Goal: Use online tool/utility: Utilize a website feature to perform a specific function

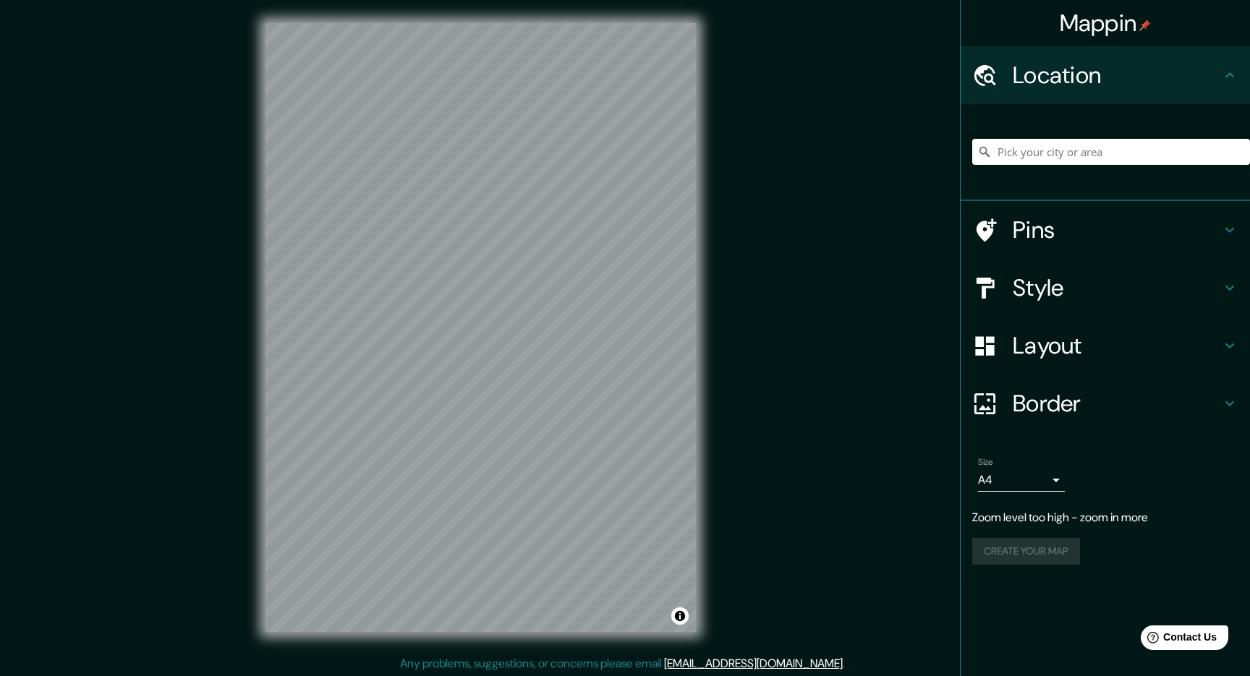
click at [1072, 406] on h4 "Border" at bounding box center [1117, 403] width 208 height 29
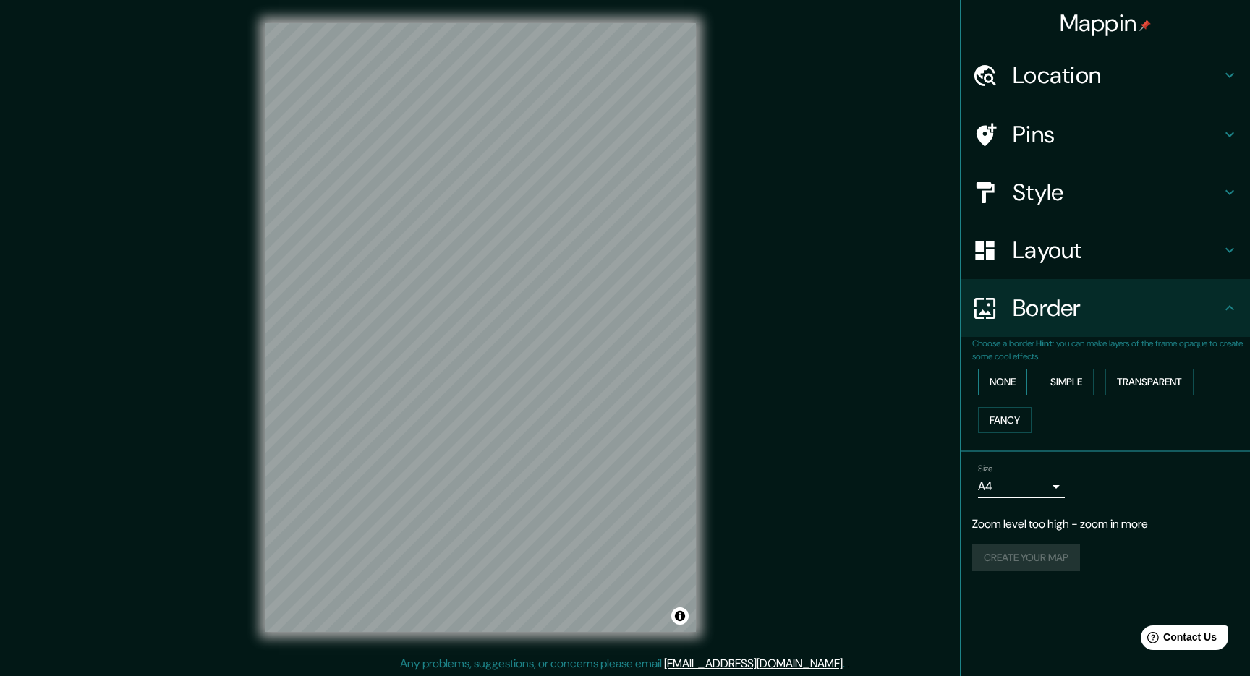
click at [1011, 378] on button "None" at bounding box center [1002, 382] width 49 height 27
click at [1072, 381] on button "Simple" at bounding box center [1066, 382] width 55 height 27
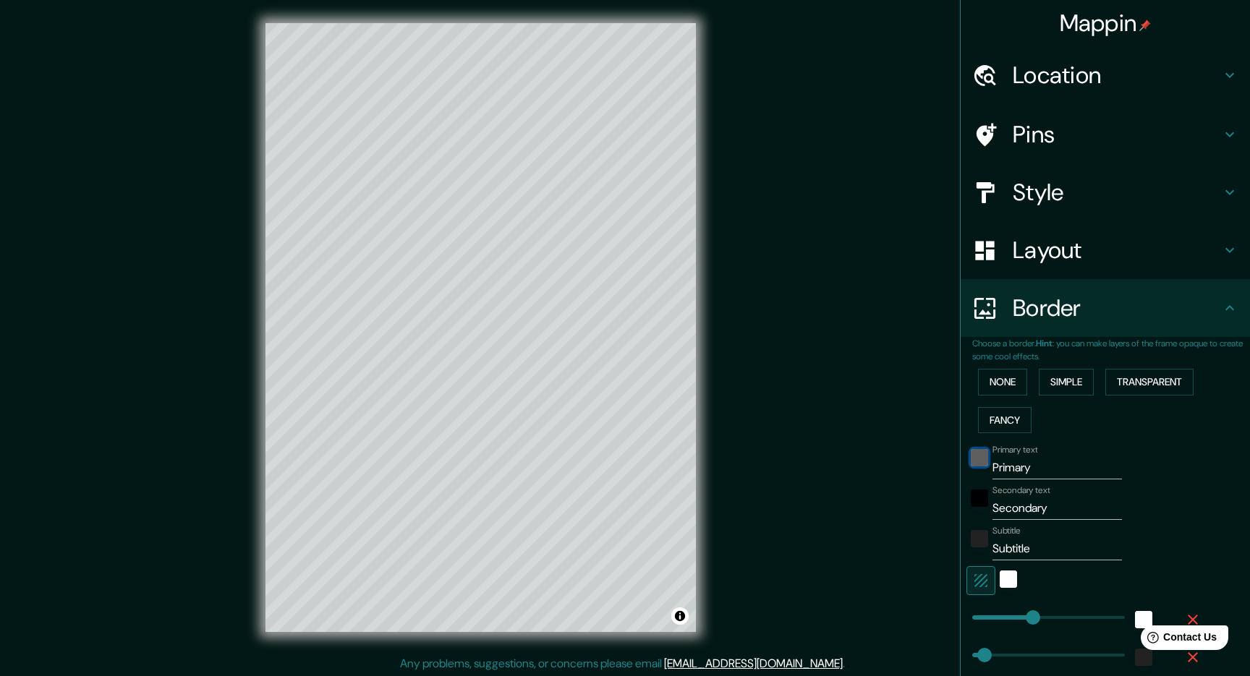
click at [982, 459] on div "black" at bounding box center [979, 457] width 17 height 17
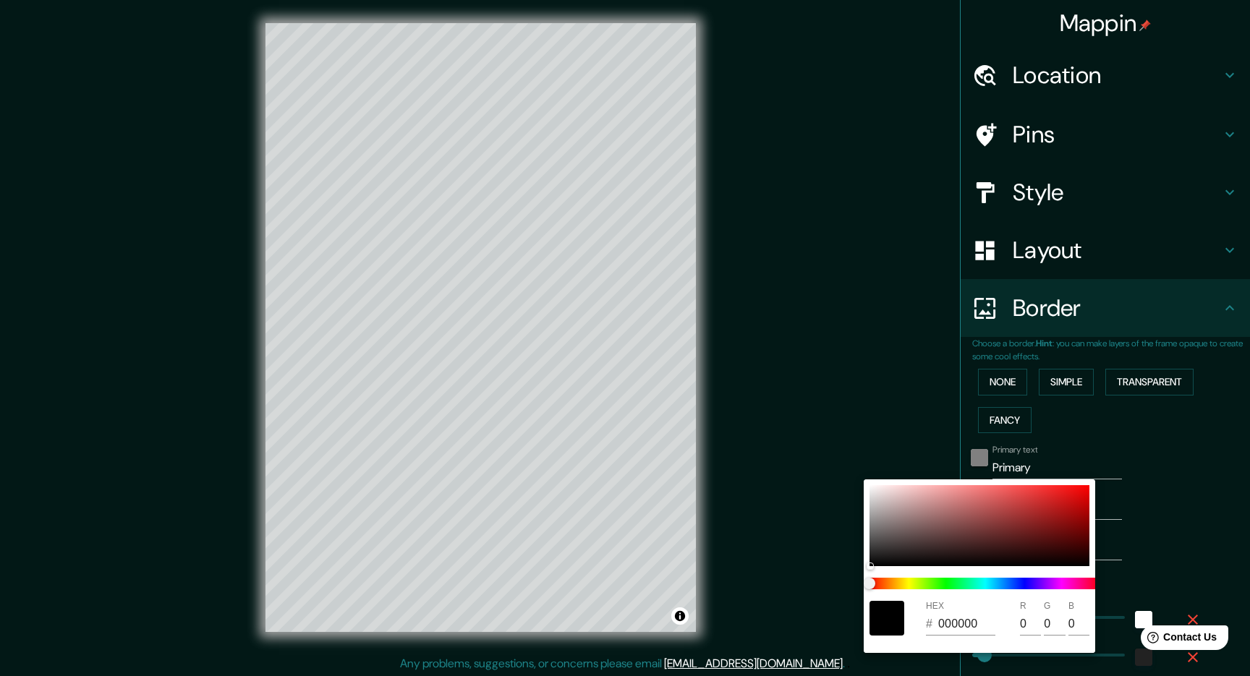
click at [982, 459] on div at bounding box center [625, 338] width 1250 height 676
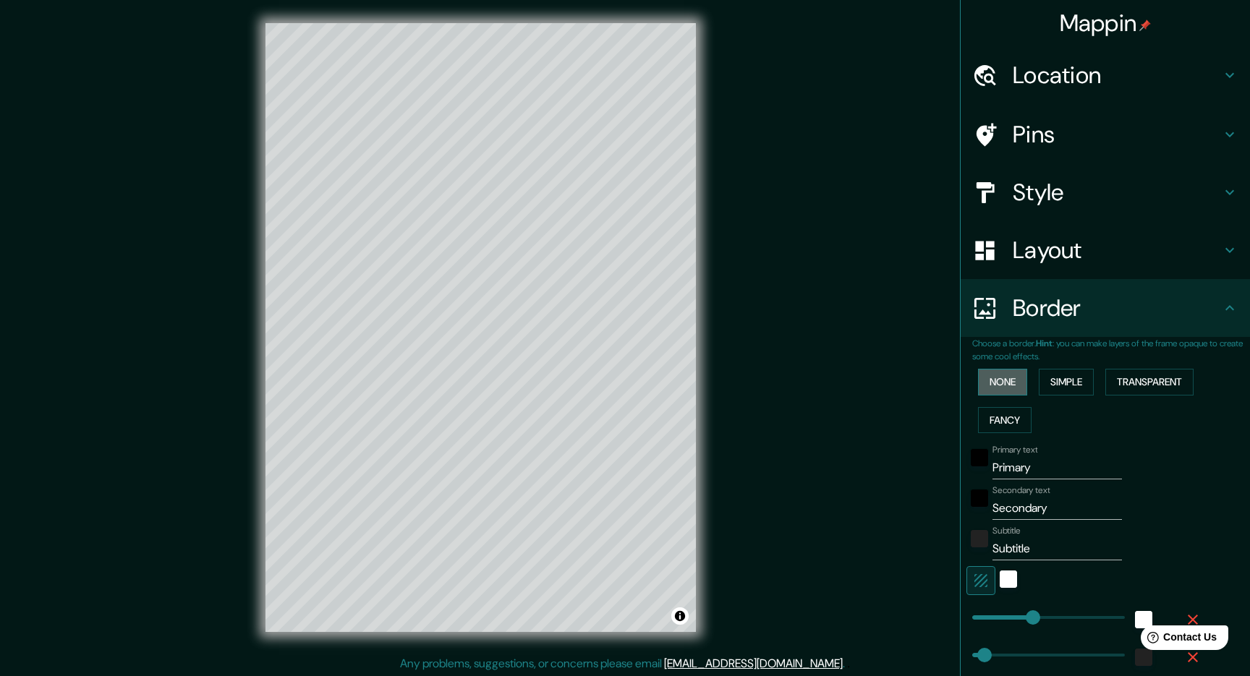
click at [1011, 382] on button "None" at bounding box center [1002, 382] width 49 height 27
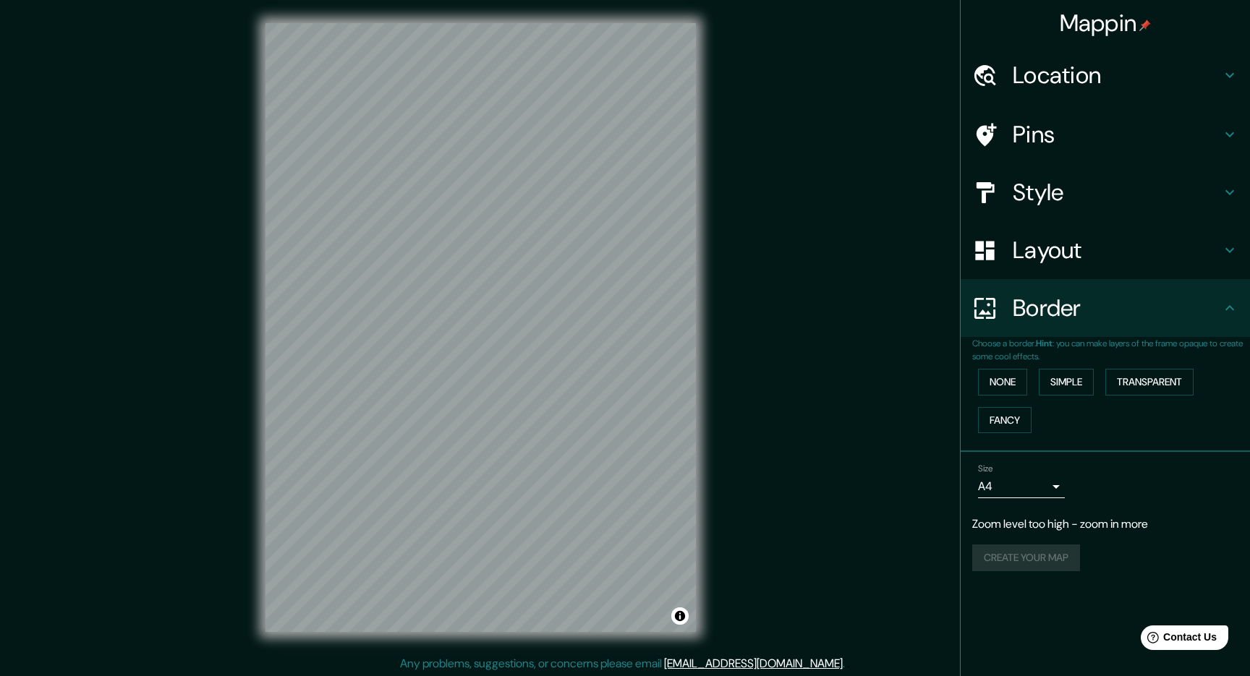
click at [999, 250] on div at bounding box center [992, 250] width 41 height 25
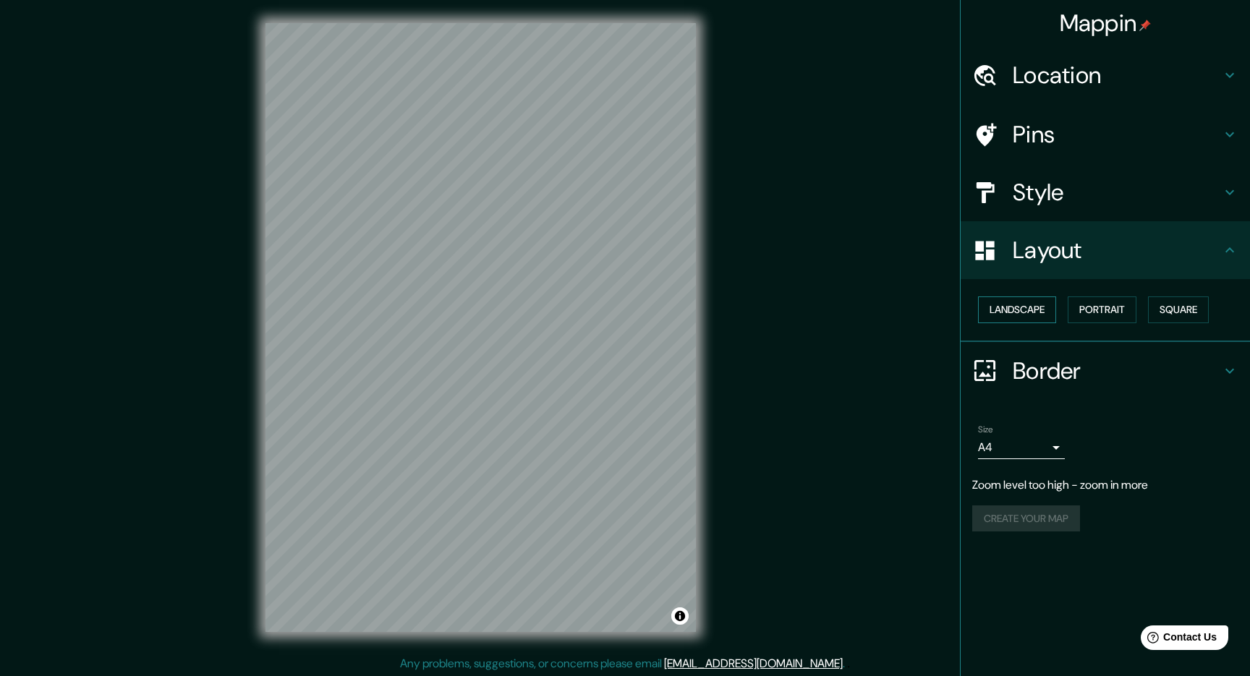
click at [1035, 309] on button "Landscape" at bounding box center [1017, 310] width 78 height 27
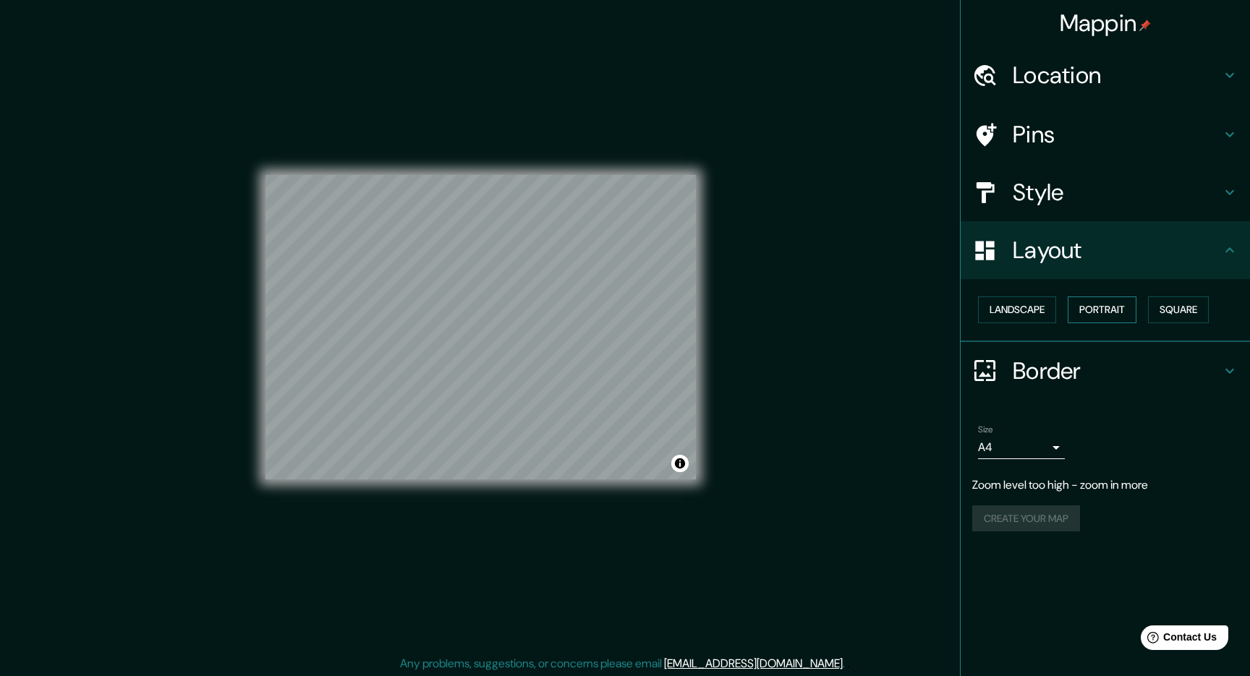
click at [1104, 312] on button "Portrait" at bounding box center [1102, 310] width 69 height 27
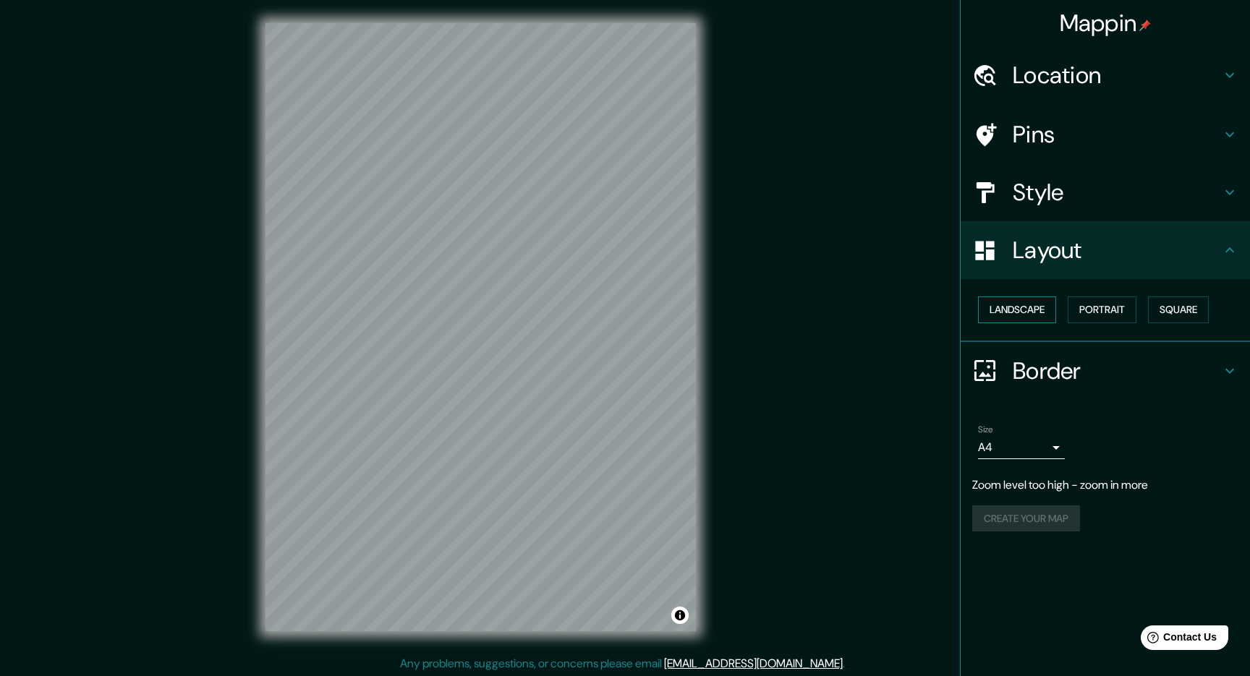
click at [1018, 310] on button "Landscape" at bounding box center [1017, 310] width 78 height 27
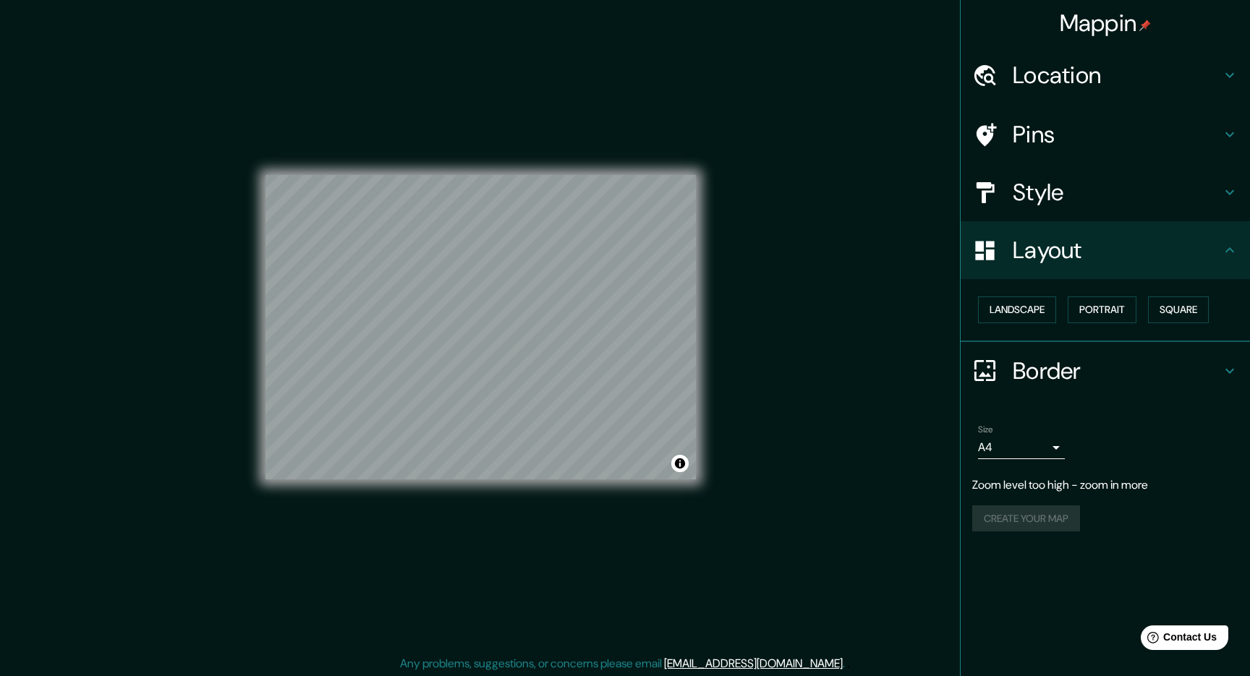
click at [1048, 185] on h4 "Style" at bounding box center [1117, 192] width 208 height 29
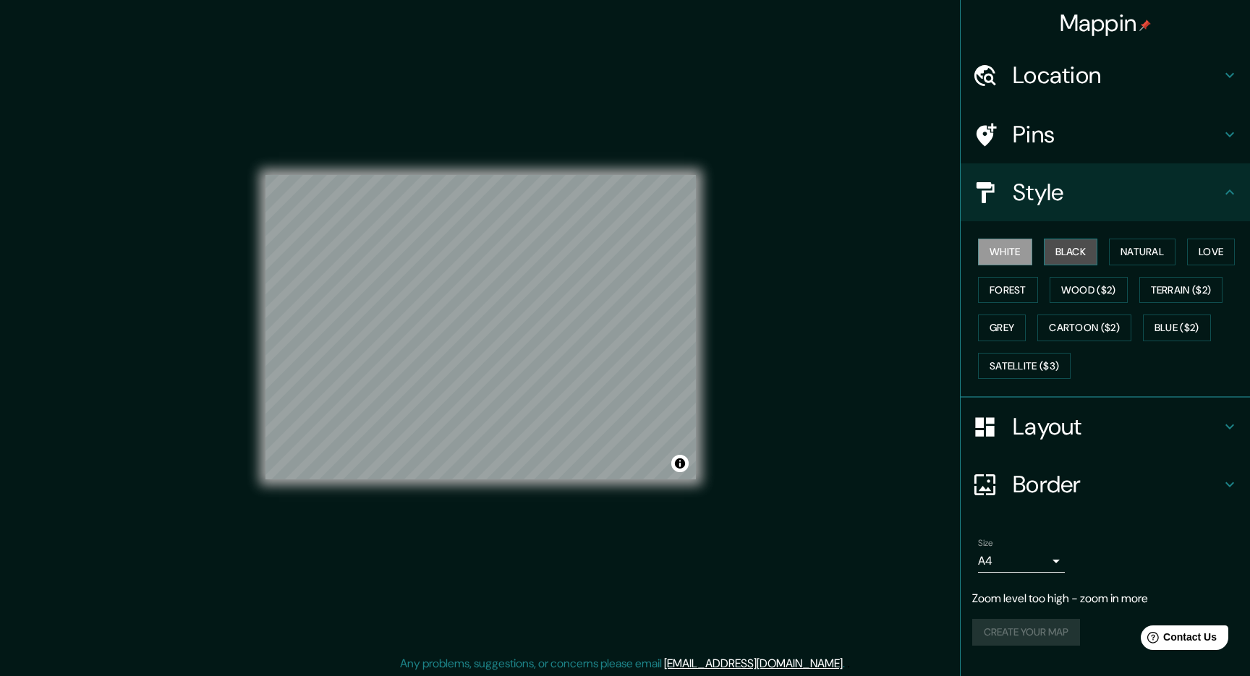
click at [1076, 255] on button "Black" at bounding box center [1071, 252] width 54 height 27
click at [1142, 251] on button "Natural" at bounding box center [1142, 252] width 67 height 27
click at [1017, 247] on button "White" at bounding box center [1005, 252] width 54 height 27
click at [1001, 320] on button "Grey" at bounding box center [1002, 328] width 48 height 27
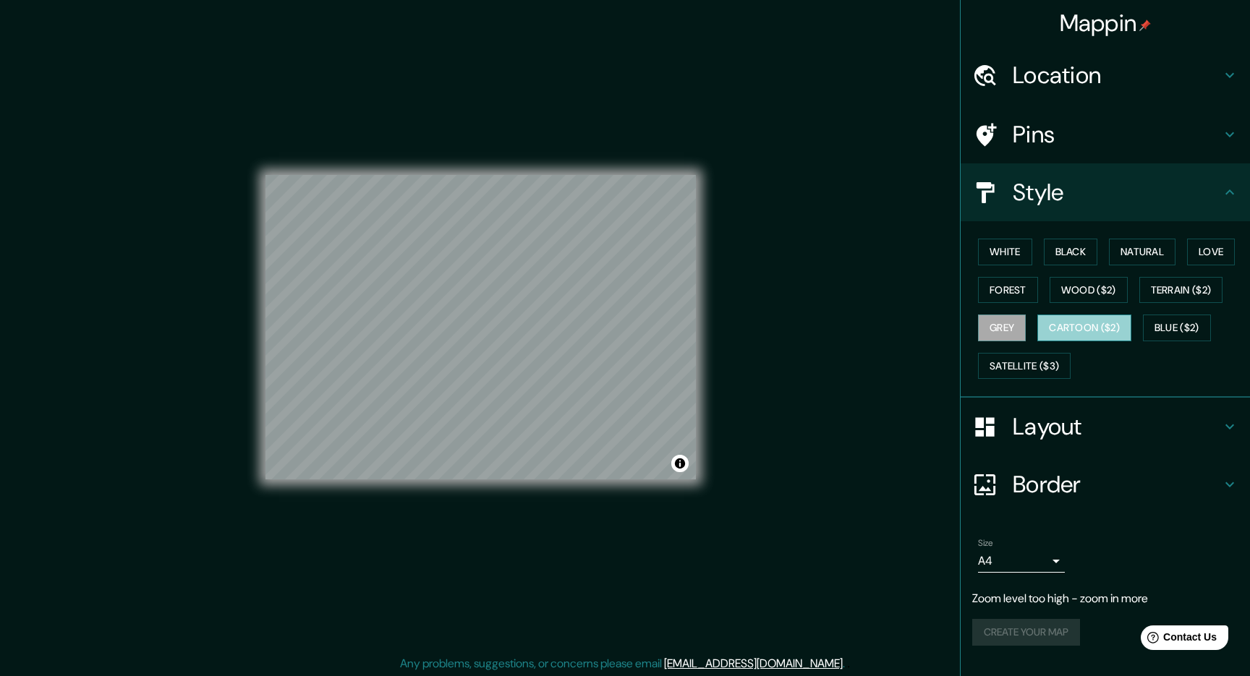
click at [1087, 320] on button "Cartoon ($2)" at bounding box center [1084, 328] width 94 height 27
click at [1180, 322] on button "Blue ($2)" at bounding box center [1177, 328] width 68 height 27
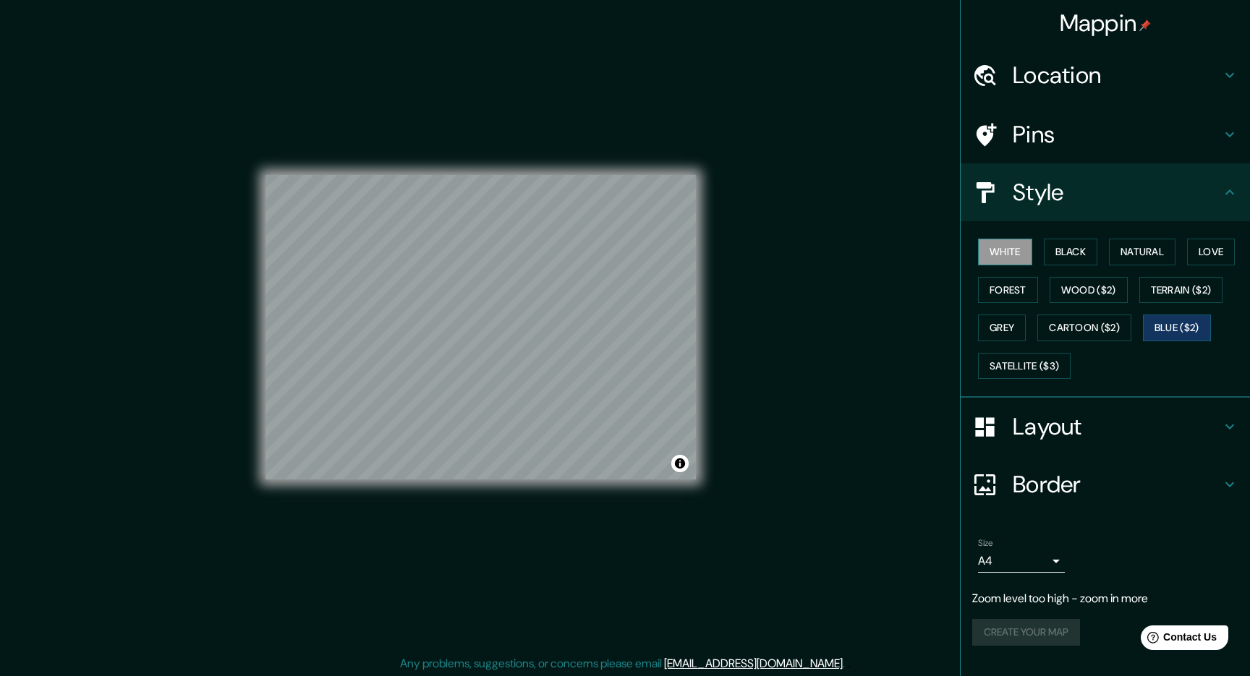
click at [1003, 247] on button "White" at bounding box center [1005, 252] width 54 height 27
click at [1147, 249] on button "Natural" at bounding box center [1142, 252] width 67 height 27
